Goal: Transaction & Acquisition: Purchase product/service

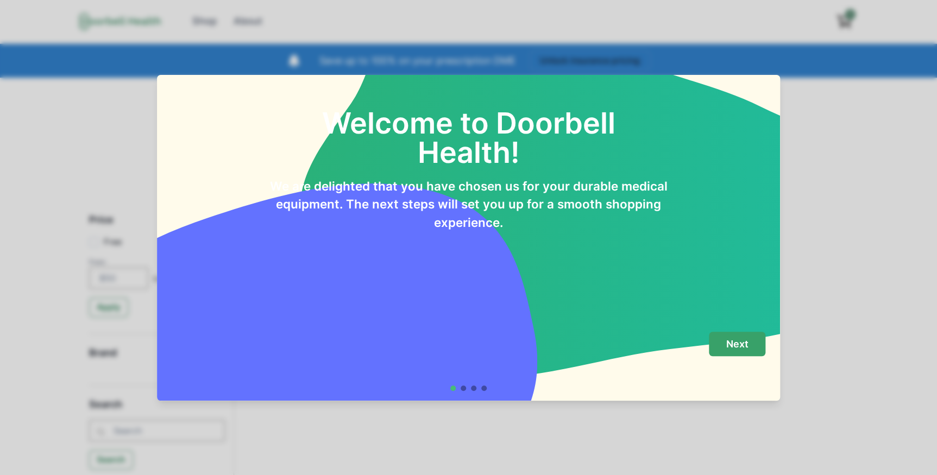
click at [733, 348] on p "Next" at bounding box center [737, 344] width 22 height 12
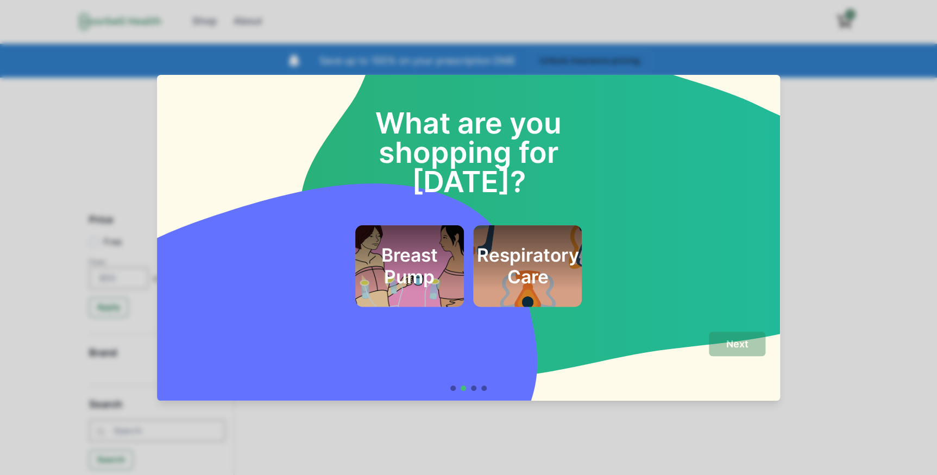
click at [709, 225] on div "Breast Pump Respiratory Care" at bounding box center [469, 265] width 594 height 81
click at [241, 106] on div "What are you shopping for today? Breast Pump Respiratory Care" at bounding box center [469, 193] width 594 height 228
click at [487, 388] on div at bounding box center [483, 388] width 5 height 5
click at [548, 225] on div "Respiratory Care" at bounding box center [527, 265] width 109 height 81
click at [735, 342] on p "Next" at bounding box center [737, 344] width 22 height 12
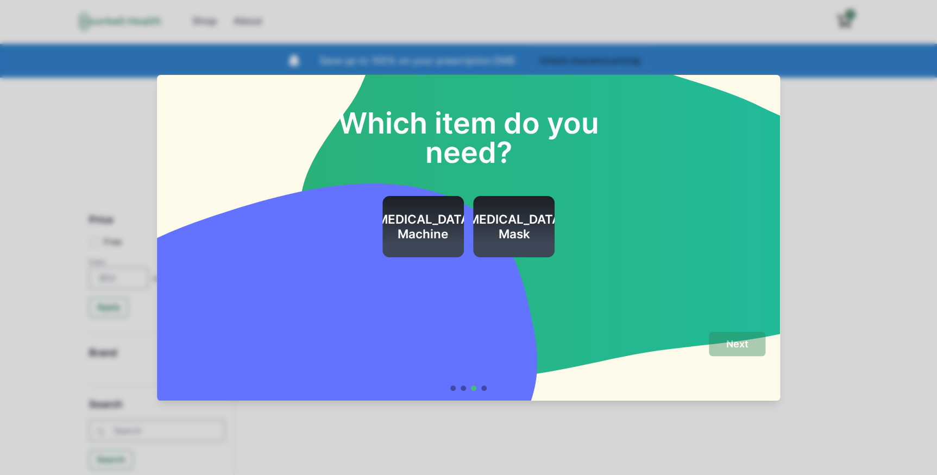
click at [653, 257] on div "Which item do you need? CPAP Machine CPAP Mask" at bounding box center [468, 199] width 623 height 248
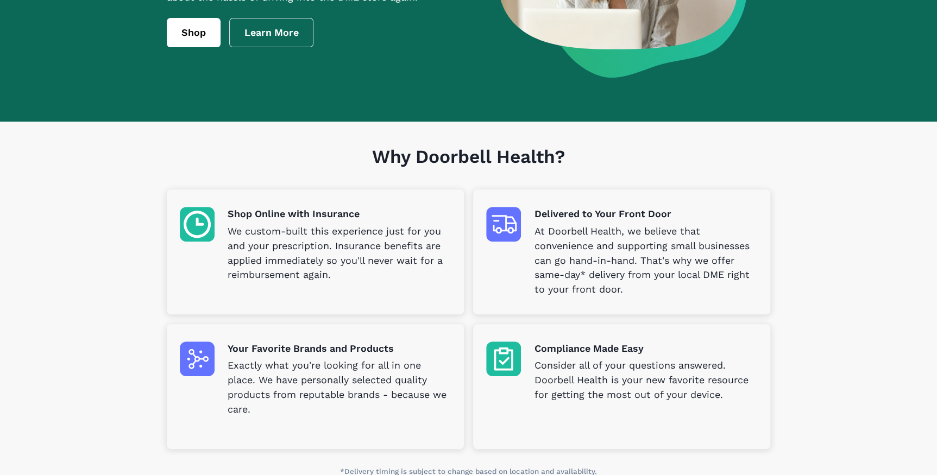
scroll to position [247, 0]
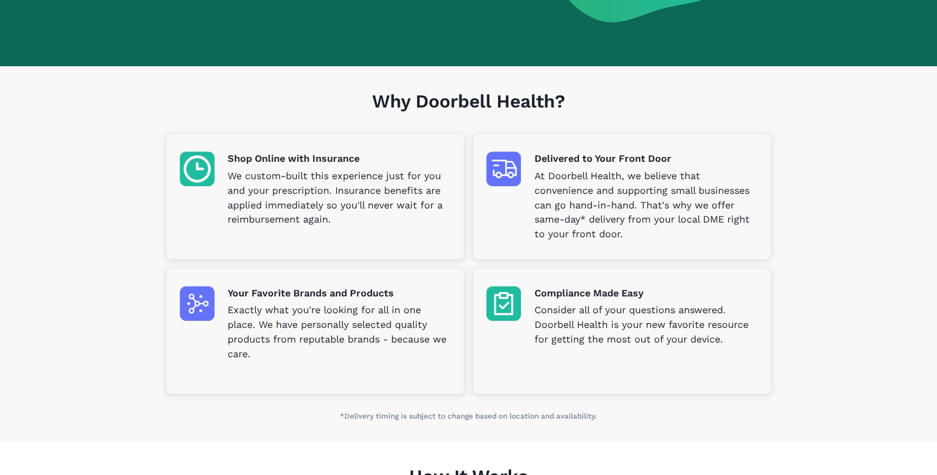
click at [210, 170] on img at bounding box center [197, 169] width 35 height 35
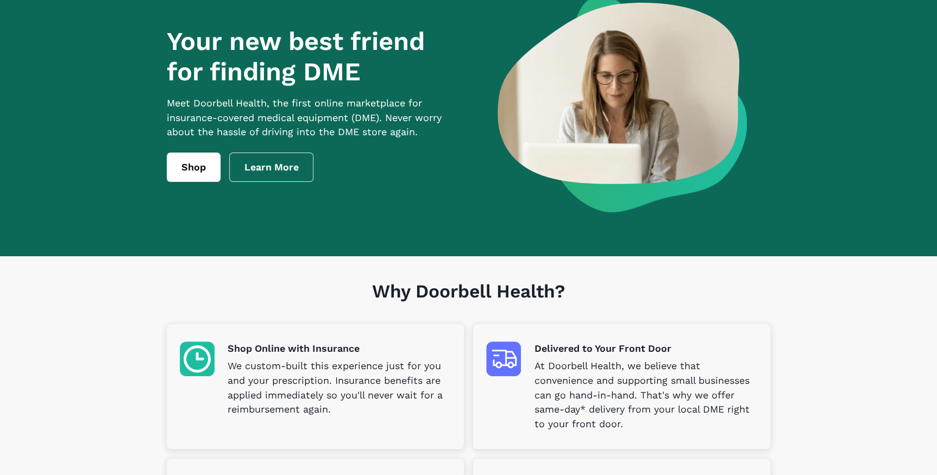
scroll to position [0, 0]
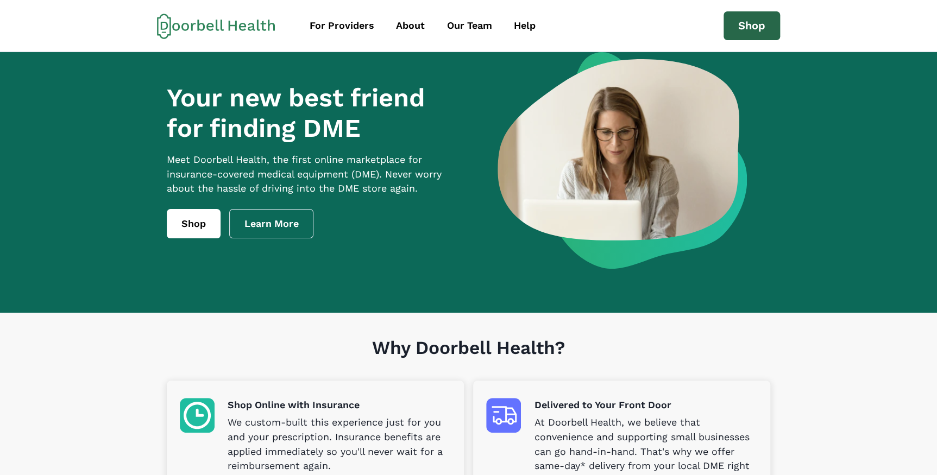
click at [741, 14] on link "Shop" at bounding box center [751, 25] width 56 height 29
click at [407, 23] on div "About" at bounding box center [410, 25] width 29 height 15
click at [270, 225] on link "Learn More" at bounding box center [271, 223] width 85 height 29
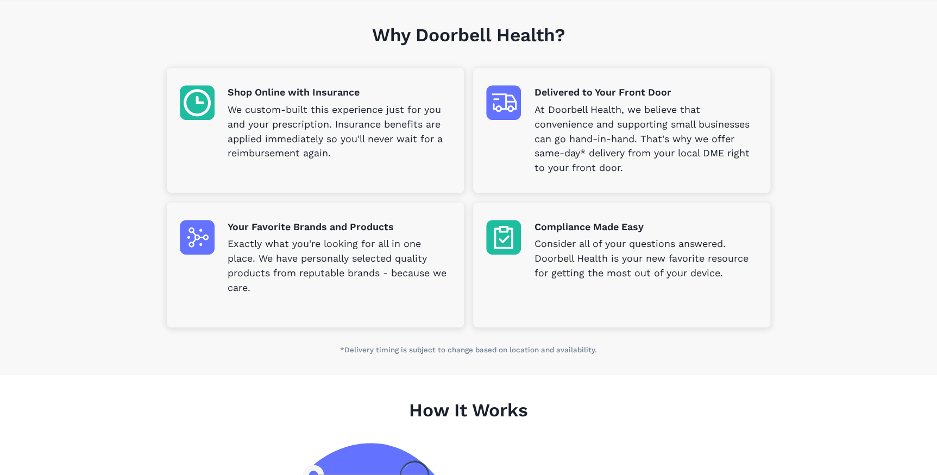
click at [196, 105] on img at bounding box center [197, 102] width 35 height 35
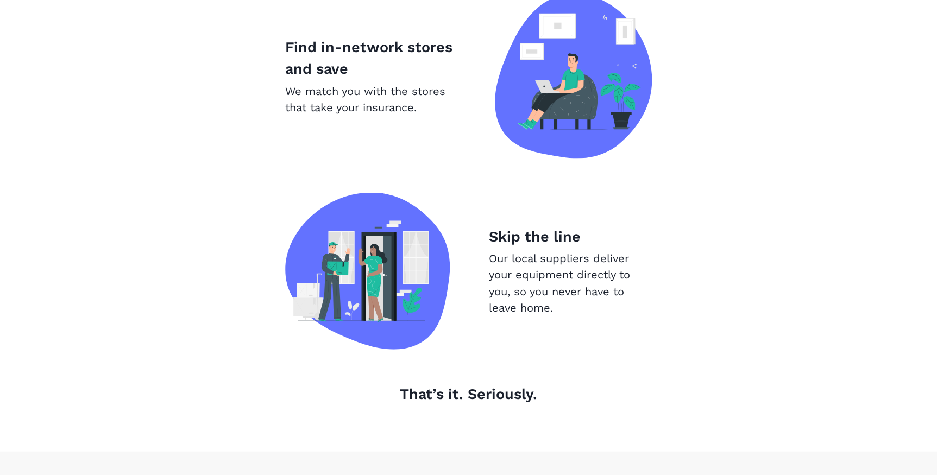
scroll to position [955, 0]
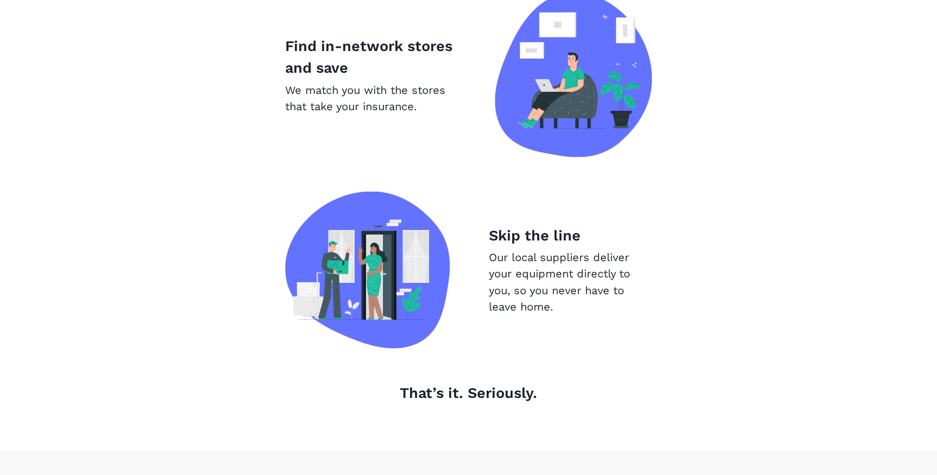
click at [399, 53] on p "Find in-network stores and save" at bounding box center [370, 57] width 171 height 44
click at [599, 93] on img at bounding box center [573, 74] width 157 height 165
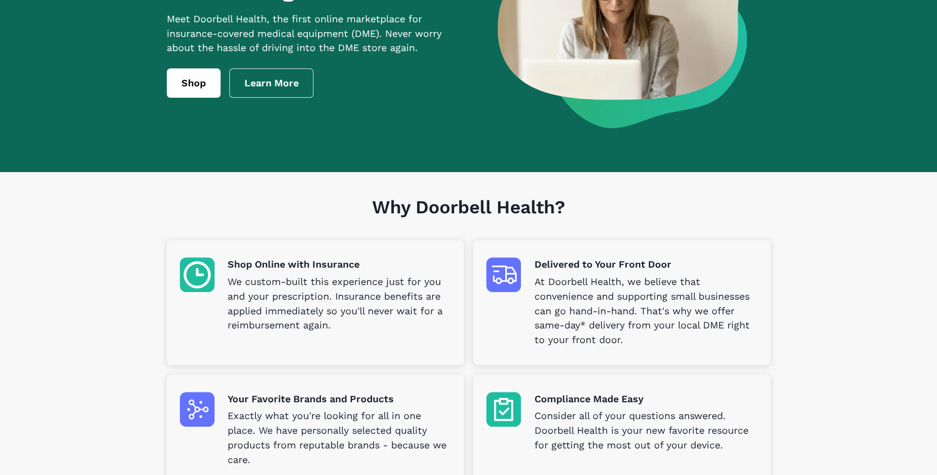
scroll to position [0, 0]
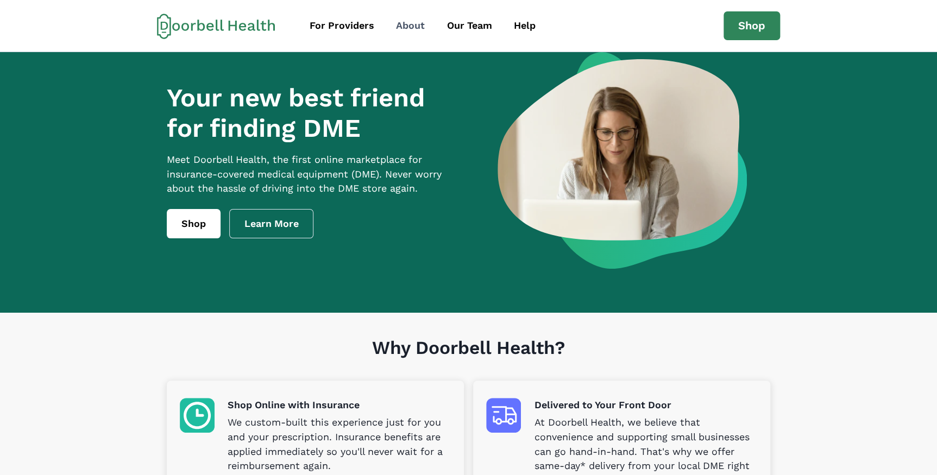
click at [405, 26] on div "About" at bounding box center [410, 25] width 29 height 15
click at [528, 22] on div "Help" at bounding box center [525, 25] width 22 height 15
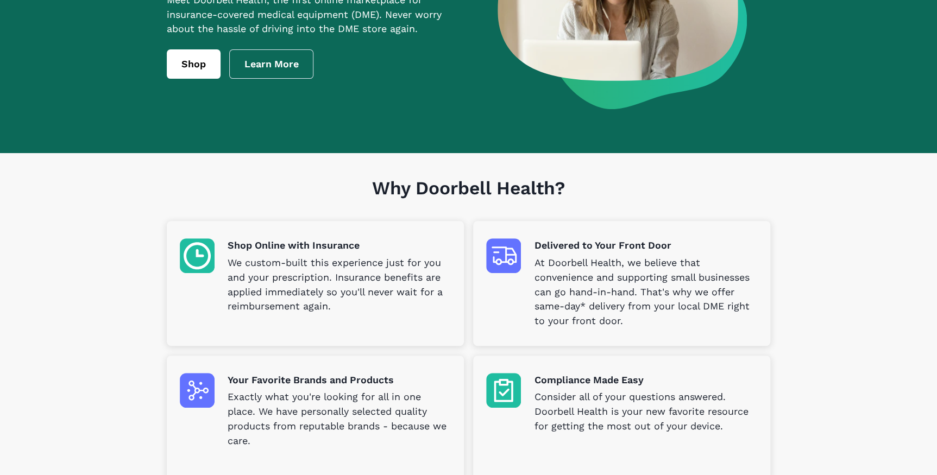
scroll to position [158, 0]
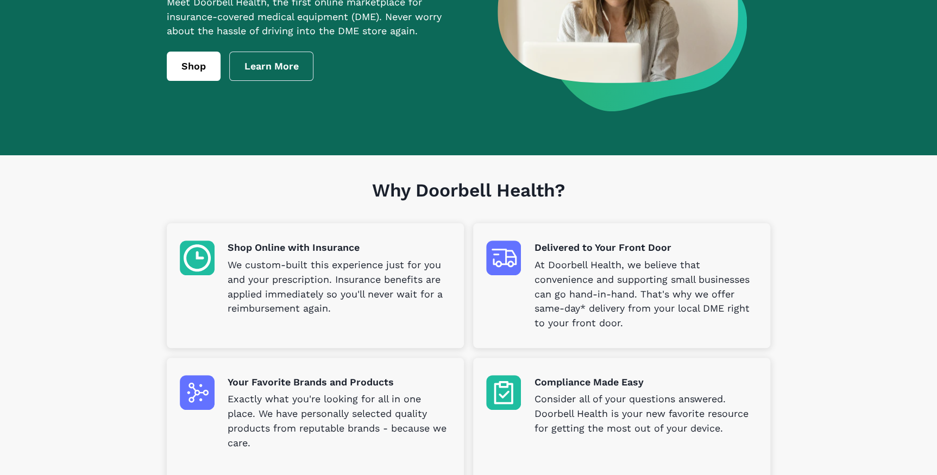
click at [201, 254] on img at bounding box center [197, 258] width 35 height 35
click at [277, 250] on p "Shop Online with Insurance" at bounding box center [339, 248] width 223 height 15
click at [209, 253] on img at bounding box center [197, 258] width 35 height 35
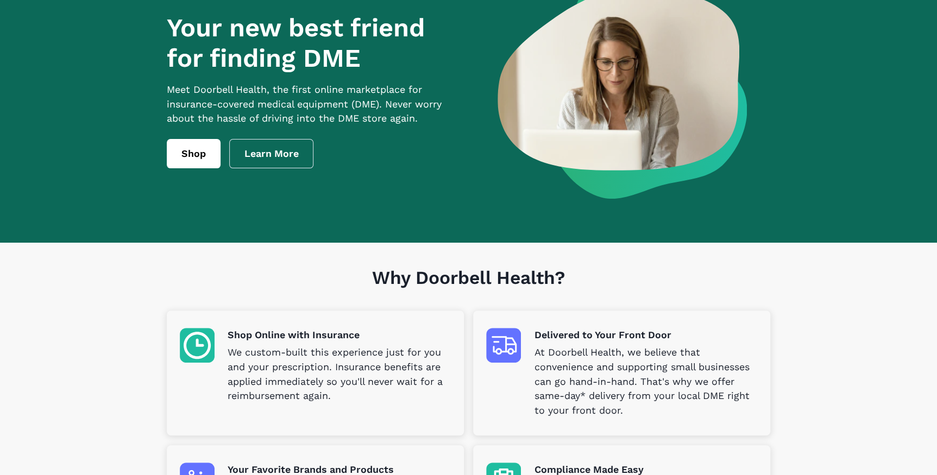
scroll to position [0, 0]
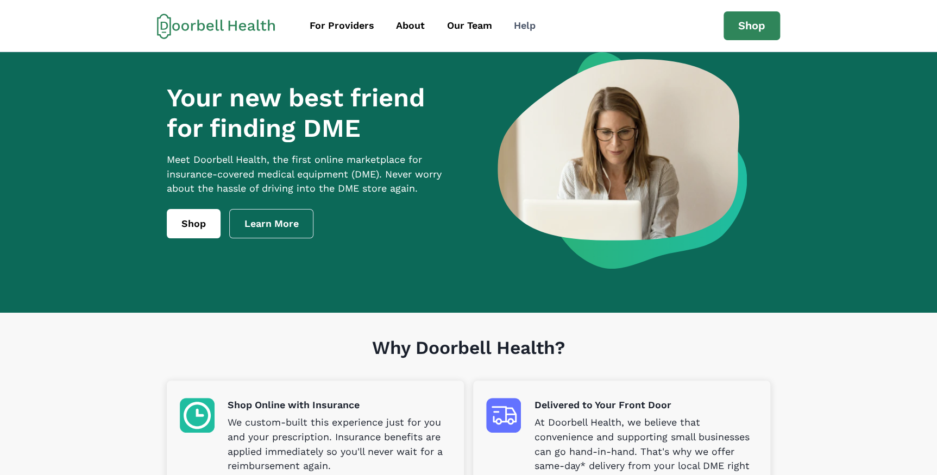
click at [524, 26] on div "Help" at bounding box center [525, 25] width 22 height 15
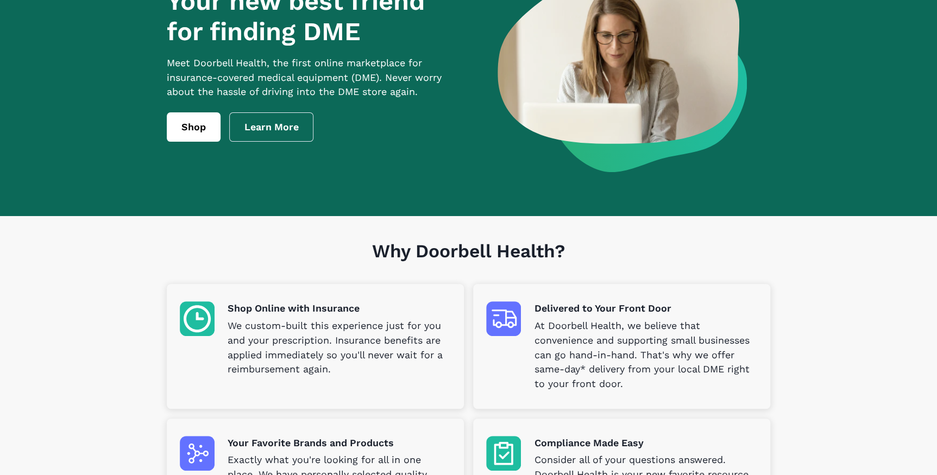
scroll to position [98, 0]
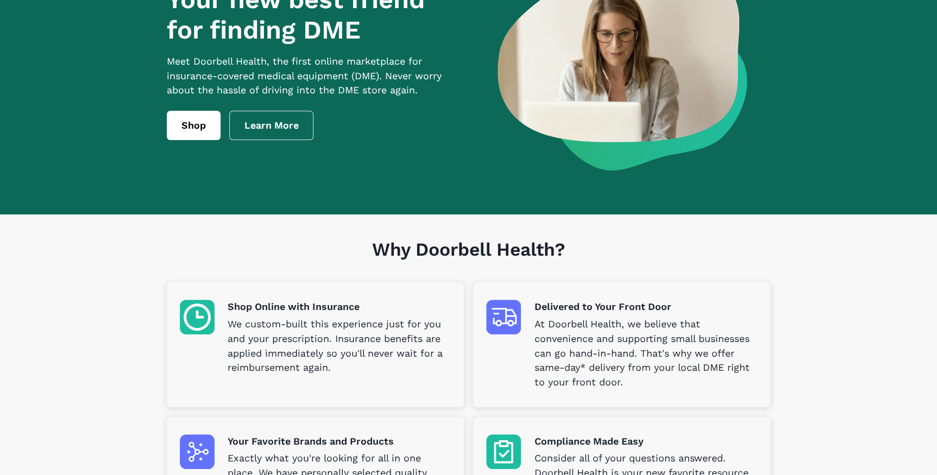
click at [213, 321] on img at bounding box center [197, 317] width 35 height 35
click at [192, 138] on link "Shop" at bounding box center [194, 125] width 54 height 29
click at [215, 140] on link "Shop" at bounding box center [194, 125] width 54 height 29
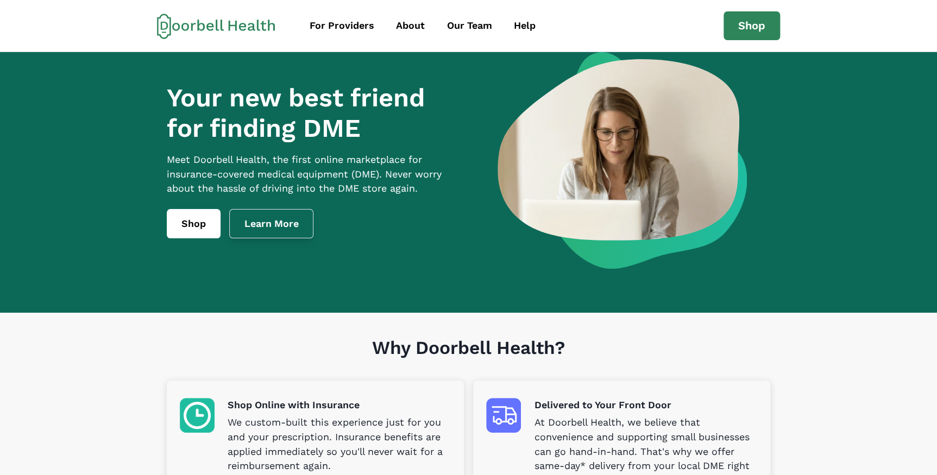
click at [297, 236] on link "Learn More" at bounding box center [271, 223] width 85 height 29
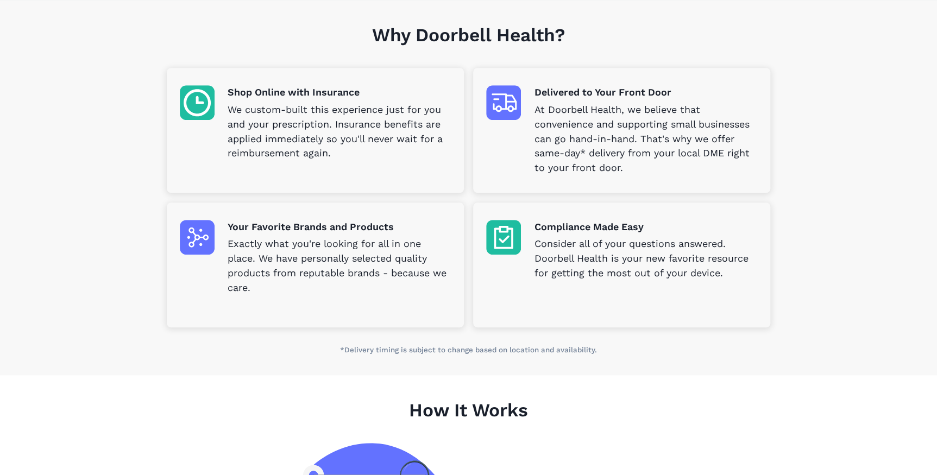
click at [192, 94] on img at bounding box center [197, 102] width 35 height 35
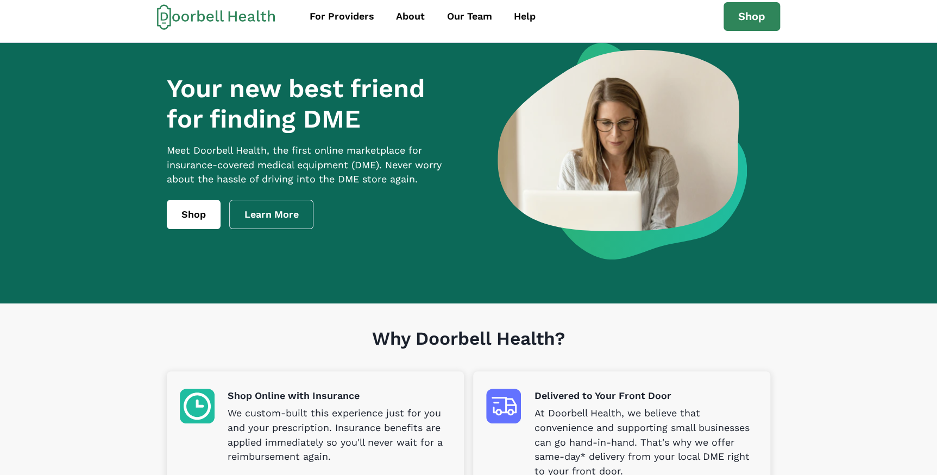
scroll to position [0, 0]
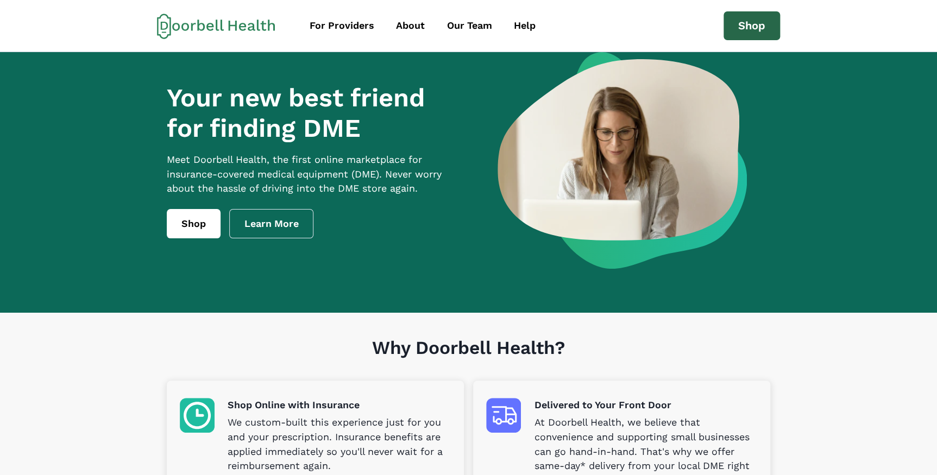
click at [754, 23] on link "Shop" at bounding box center [751, 25] width 56 height 29
click at [763, 17] on link "Shop" at bounding box center [751, 25] width 56 height 29
click at [349, 23] on div "For Providers" at bounding box center [342, 25] width 65 height 15
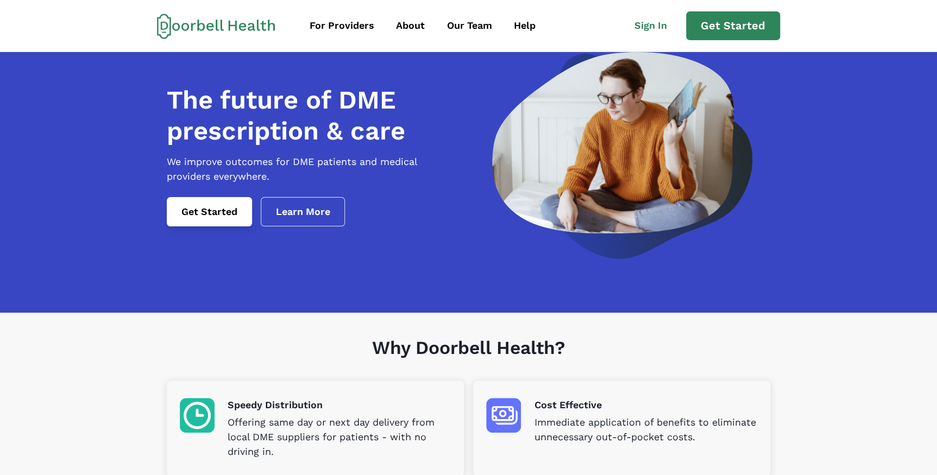
click at [201, 223] on link "Get Started" at bounding box center [209, 211] width 85 height 29
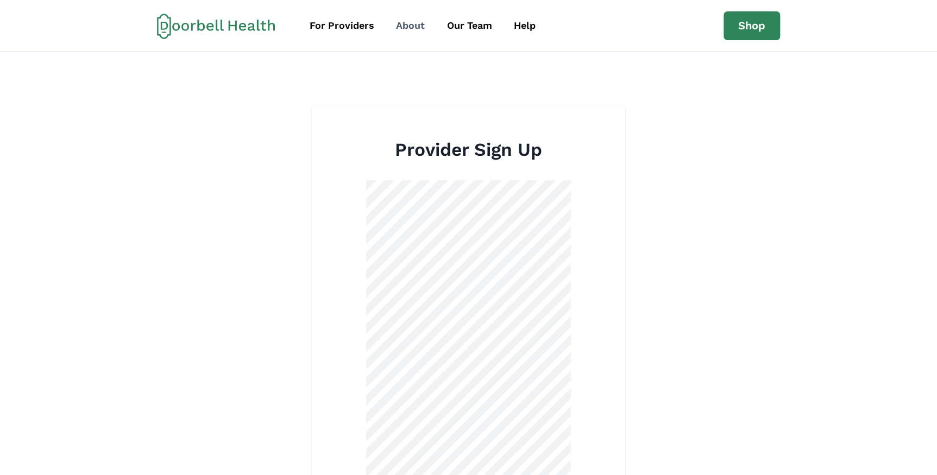
click at [405, 27] on div "About" at bounding box center [410, 25] width 29 height 15
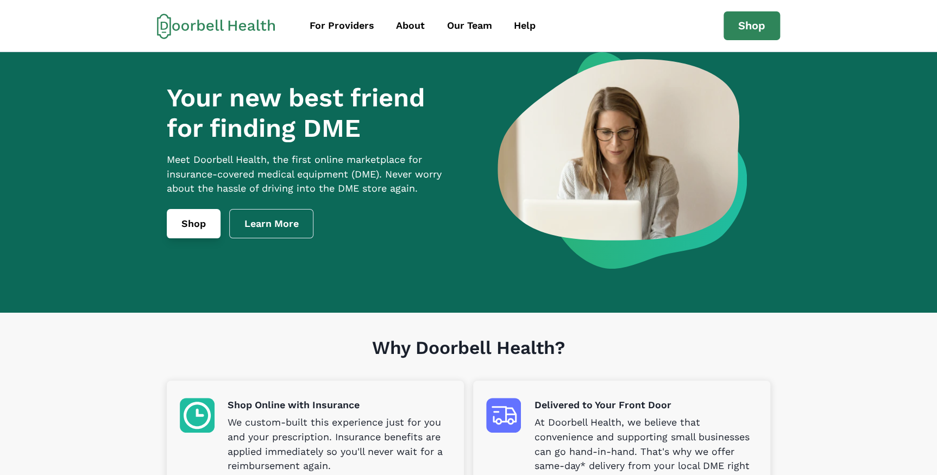
click at [212, 235] on link "Shop" at bounding box center [194, 223] width 54 height 29
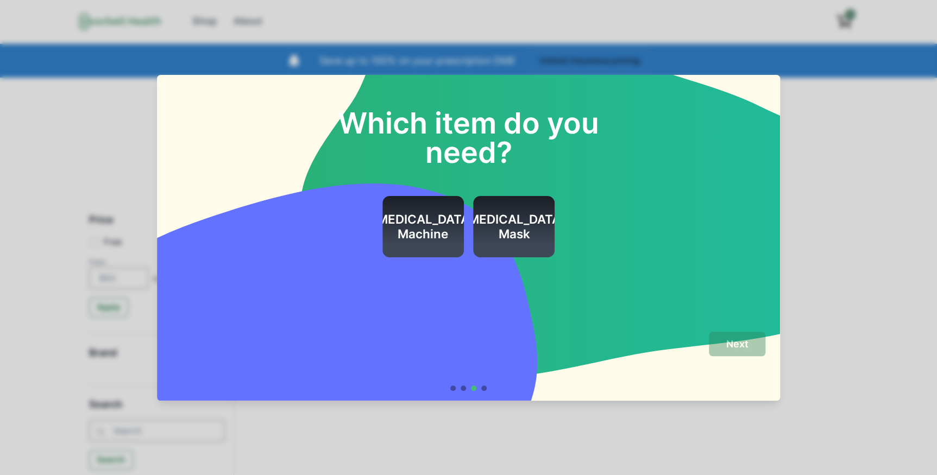
click at [456, 389] on div at bounding box center [452, 388] width 5 height 5
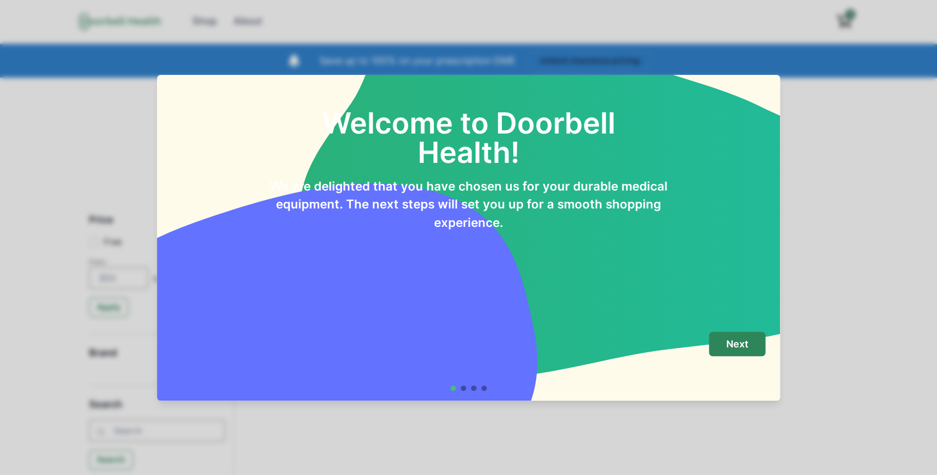
click at [466, 389] on div at bounding box center [463, 388] width 5 height 5
click at [736, 345] on p "Next" at bounding box center [737, 344] width 22 height 12
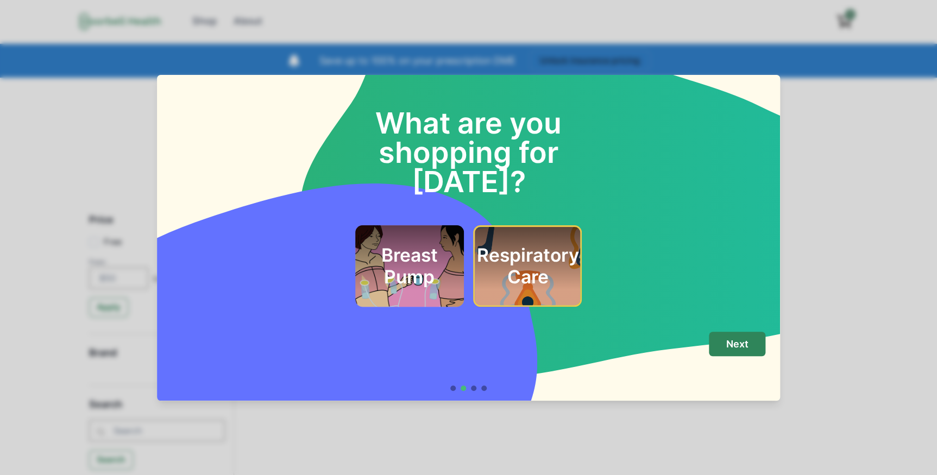
click at [736, 345] on p "Next" at bounding box center [737, 344] width 22 height 12
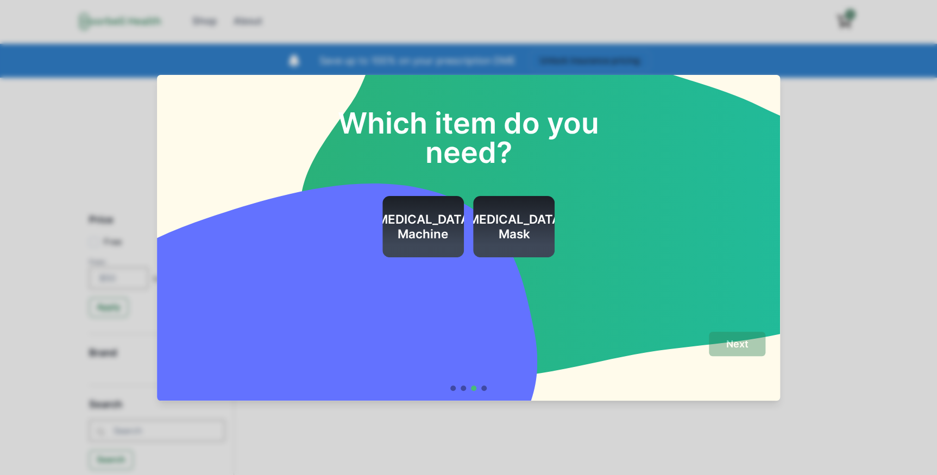
click at [466, 389] on div at bounding box center [463, 388] width 5 height 5
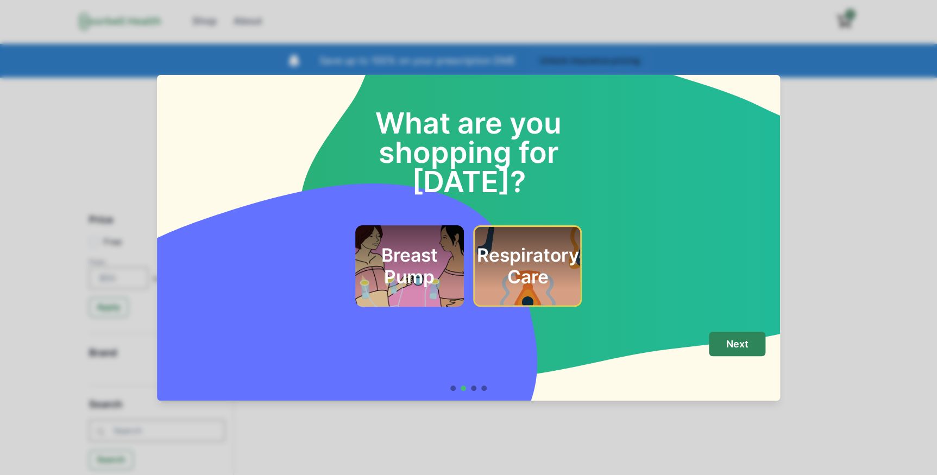
click at [454, 387] on div at bounding box center [452, 388] width 5 height 5
